Goal: Task Accomplishment & Management: Use online tool/utility

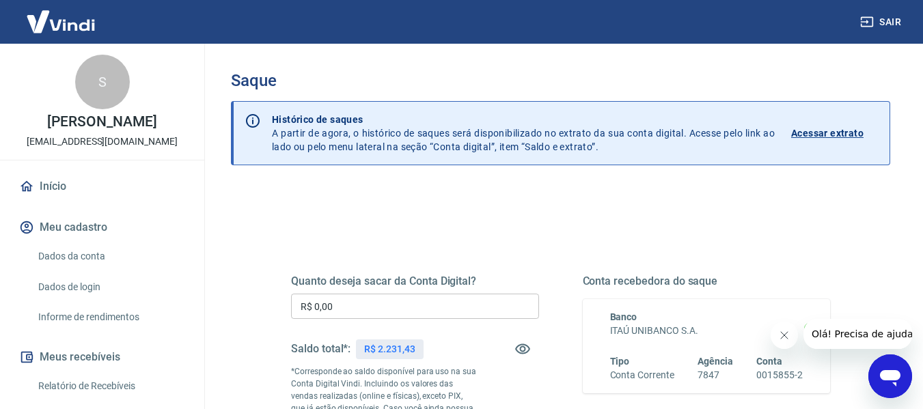
click at [395, 352] on p "R$ 2.231,43" at bounding box center [389, 349] width 51 height 14
copy p "2.231,43"
click at [458, 303] on input "R$ 0,00" at bounding box center [415, 306] width 248 height 25
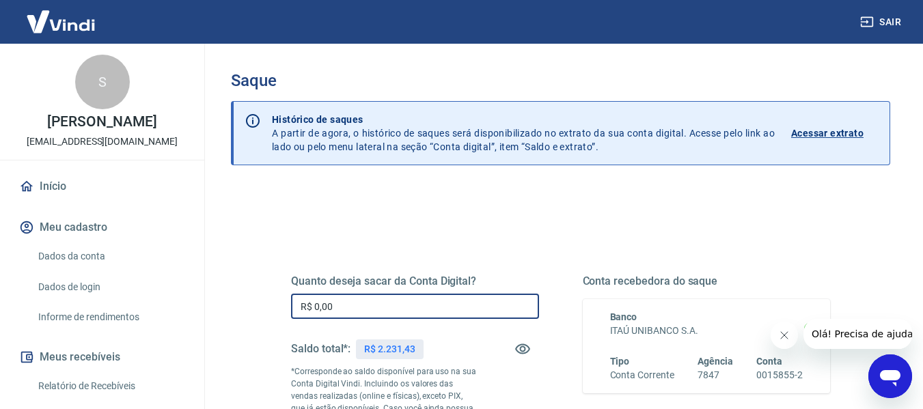
click at [458, 303] on input "R$ 0,00" at bounding box center [415, 306] width 248 height 25
paste input "2.231,43"
click at [458, 303] on input "R$ 2.231,43" at bounding box center [415, 306] width 248 height 25
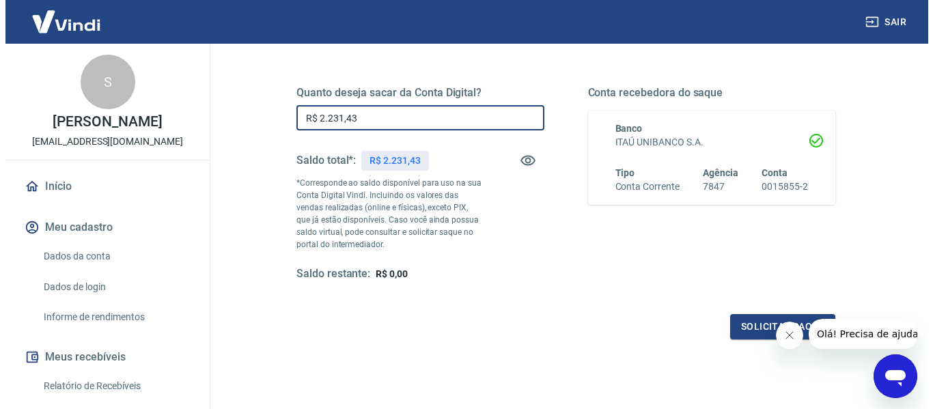
scroll to position [205, 0]
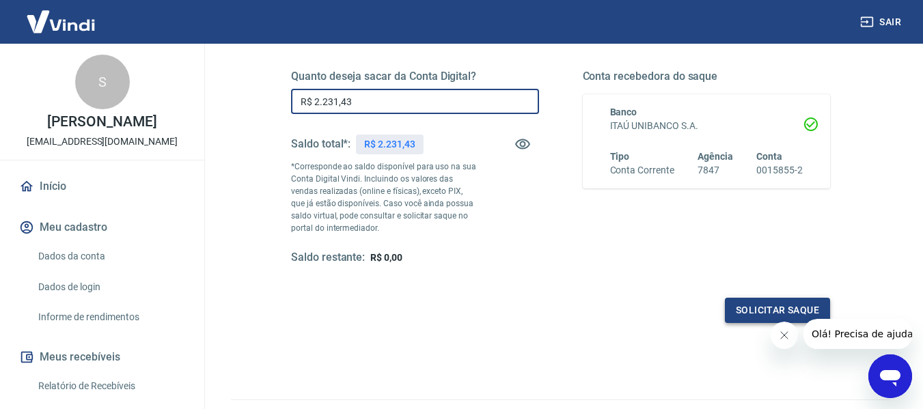
type input "R$ 2.231,43"
click at [744, 308] on button "Solicitar saque" at bounding box center [777, 310] width 105 height 25
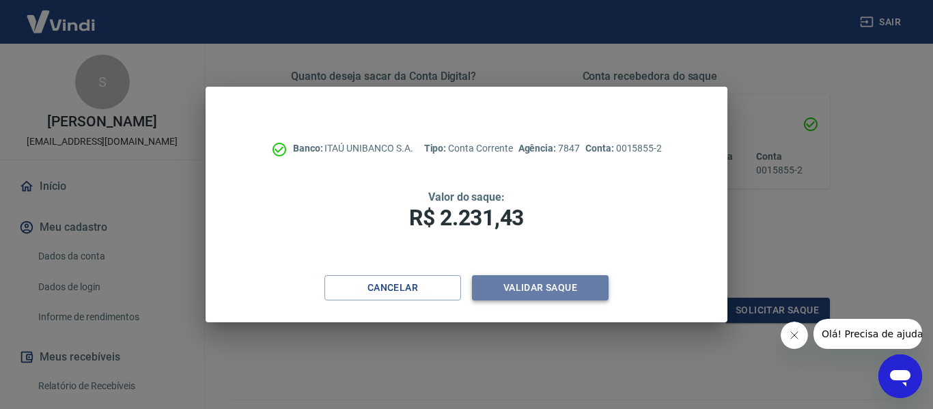
click at [566, 288] on button "Validar saque" at bounding box center [540, 287] width 137 height 25
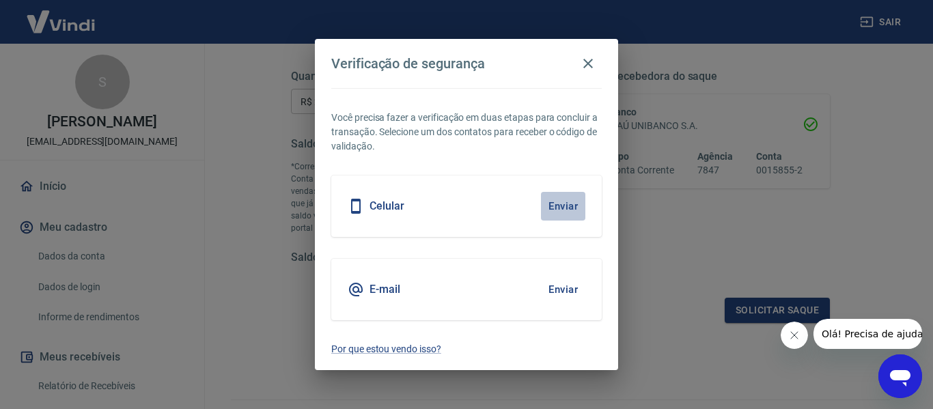
click at [559, 208] on button "Enviar" at bounding box center [563, 206] width 44 height 29
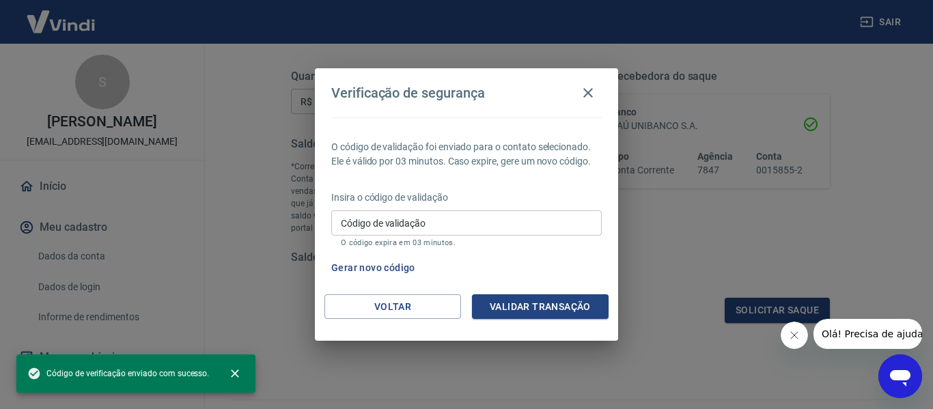
click at [469, 223] on input "Código de validação" at bounding box center [466, 222] width 271 height 25
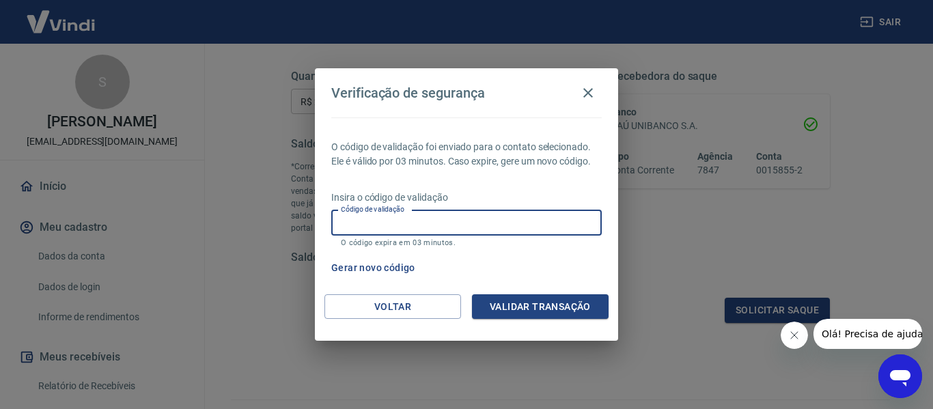
click at [383, 265] on button "Gerar novo código" at bounding box center [373, 267] width 95 height 25
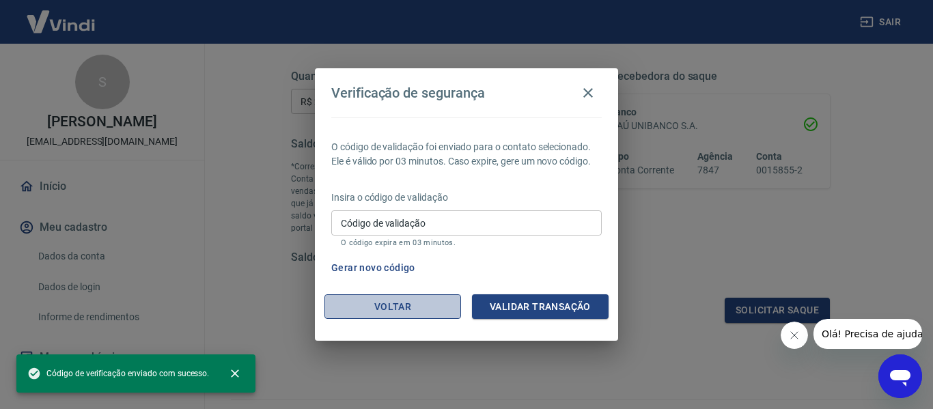
click at [403, 308] on button "Voltar" at bounding box center [392, 306] width 137 height 25
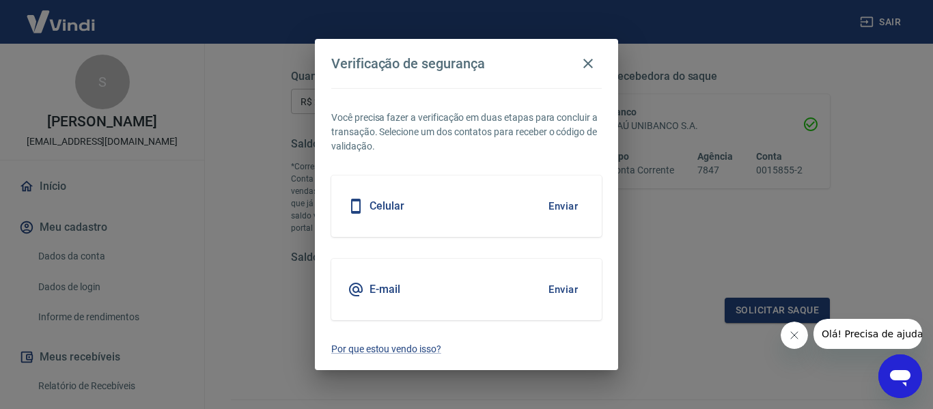
click at [564, 288] on button "Enviar" at bounding box center [563, 289] width 44 height 29
click at [559, 289] on button "Enviar" at bounding box center [563, 289] width 44 height 29
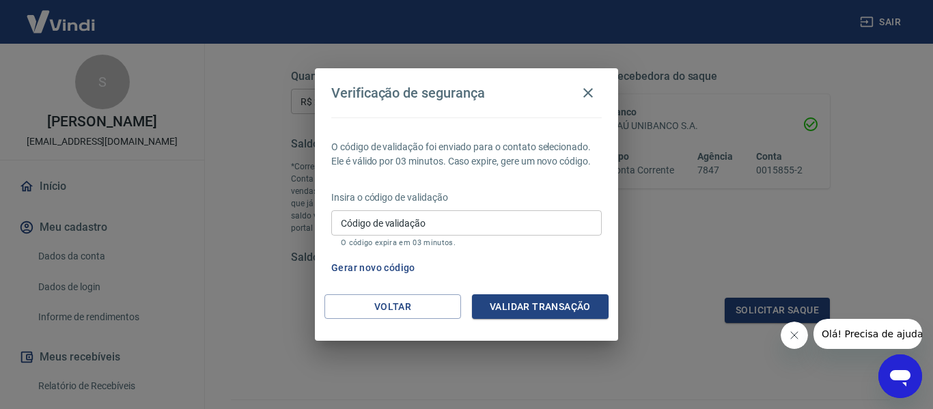
click at [387, 266] on button "Gerar novo código" at bounding box center [373, 267] width 95 height 25
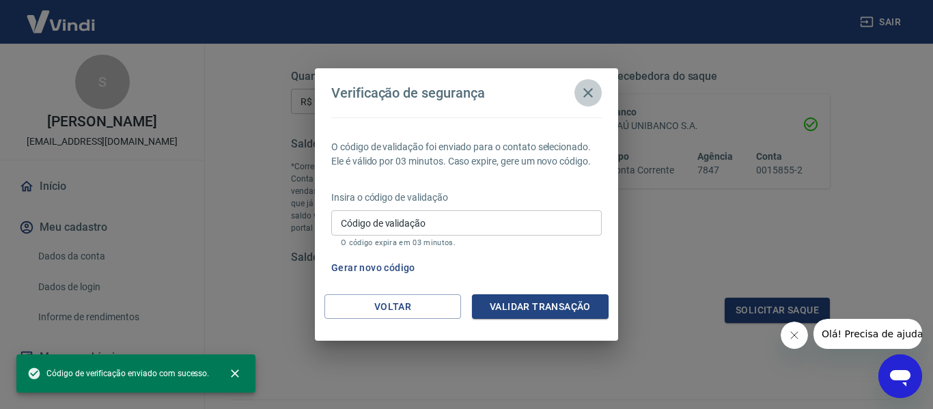
click at [589, 93] on icon "button" at bounding box center [588, 93] width 10 height 10
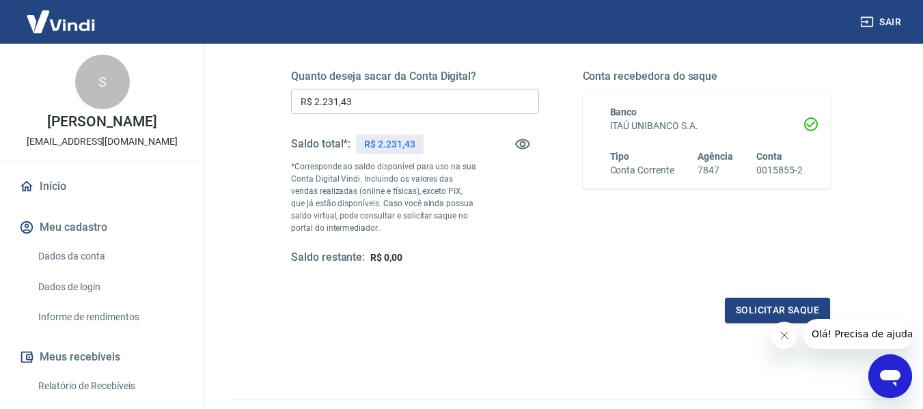
click at [547, 285] on div "Quanto deseja sacar da Conta Digital? R$ 2.231,43 ​ Saldo total*: R$ 2.231,43 *…" at bounding box center [560, 180] width 539 height 286
click at [746, 309] on button "Solicitar saque" at bounding box center [777, 310] width 105 height 25
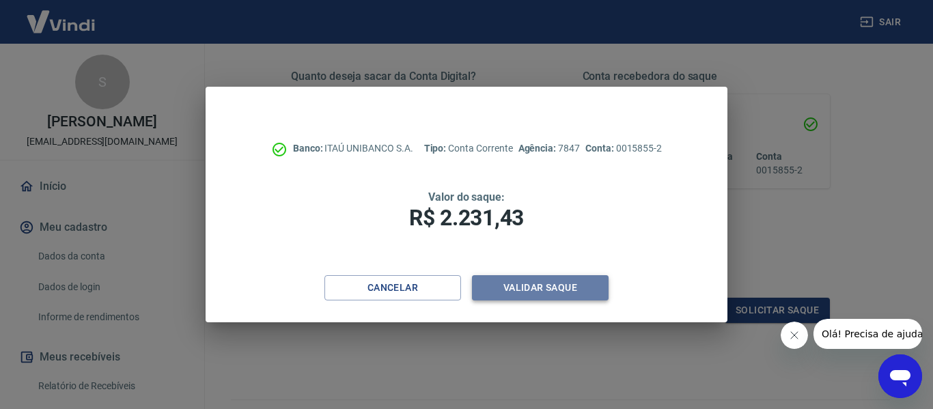
click at [562, 286] on button "Validar saque" at bounding box center [540, 287] width 137 height 25
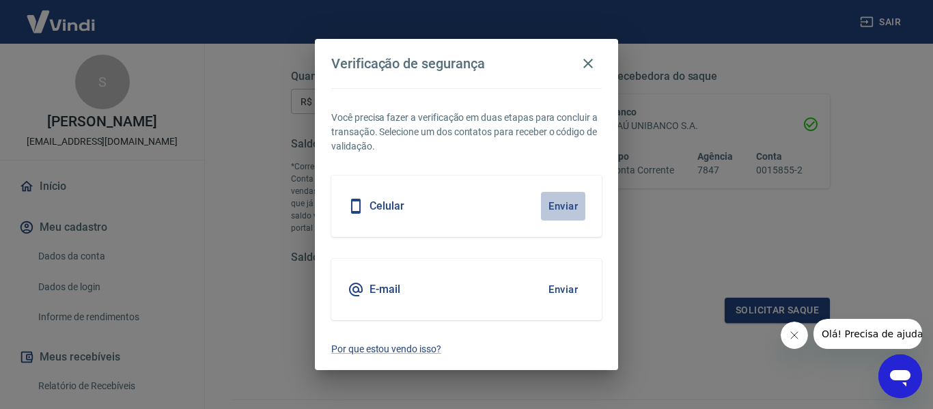
click at [565, 204] on button "Enviar" at bounding box center [563, 206] width 44 height 29
